Goal: Information Seeking & Learning: Learn about a topic

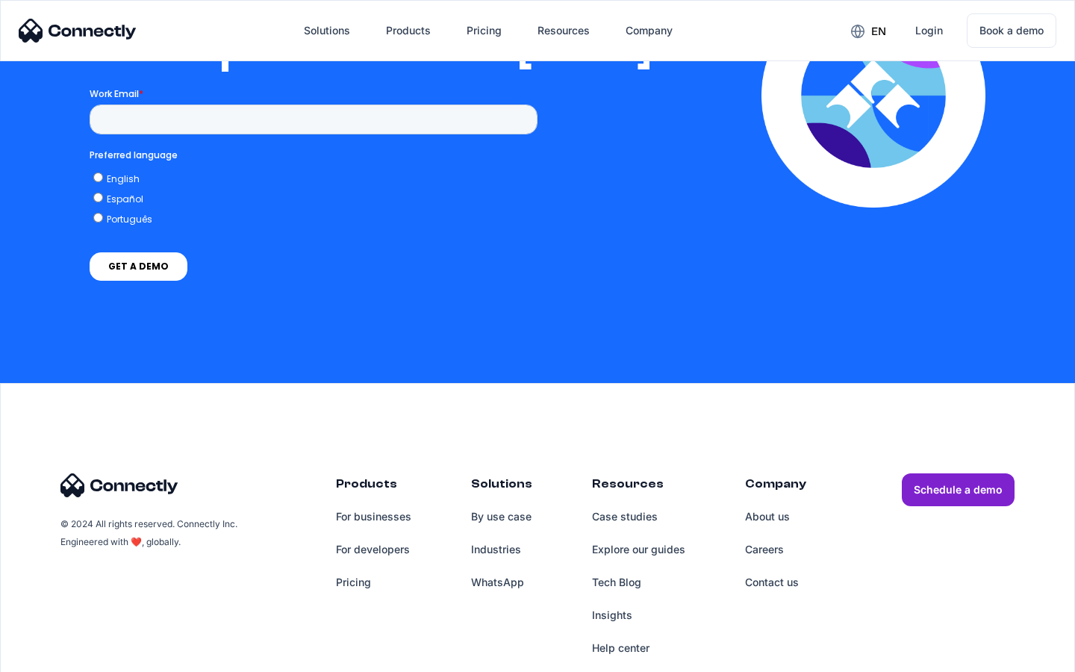
scroll to position [3037, 0]
